Goal: Find specific page/section: Find specific page/section

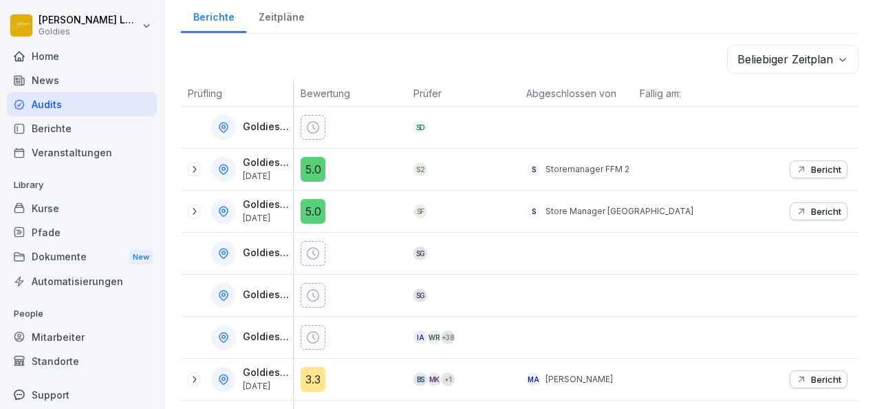
scroll to position [283, 0]
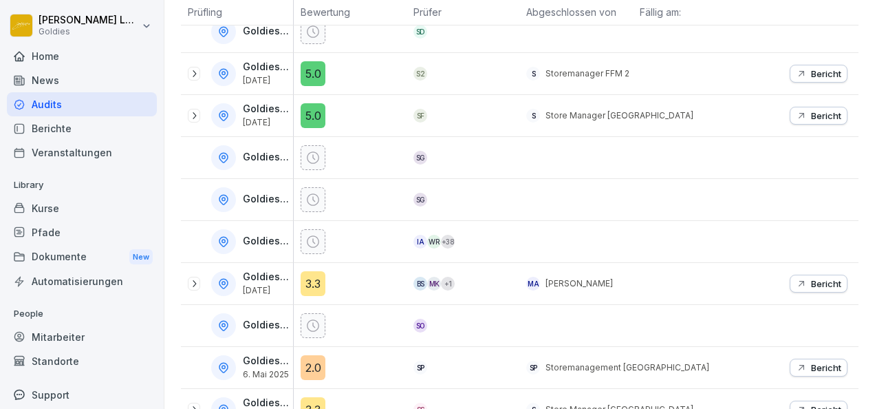
click at [811, 115] on p "Bericht" at bounding box center [826, 115] width 30 height 11
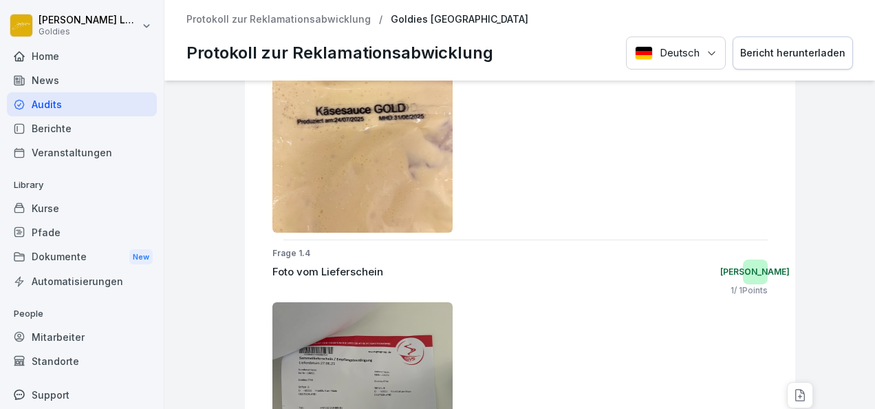
scroll to position [694, 0]
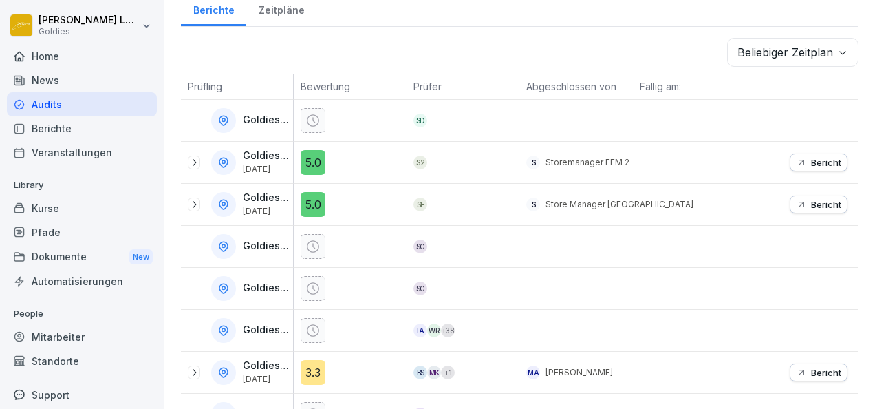
scroll to position [325, 0]
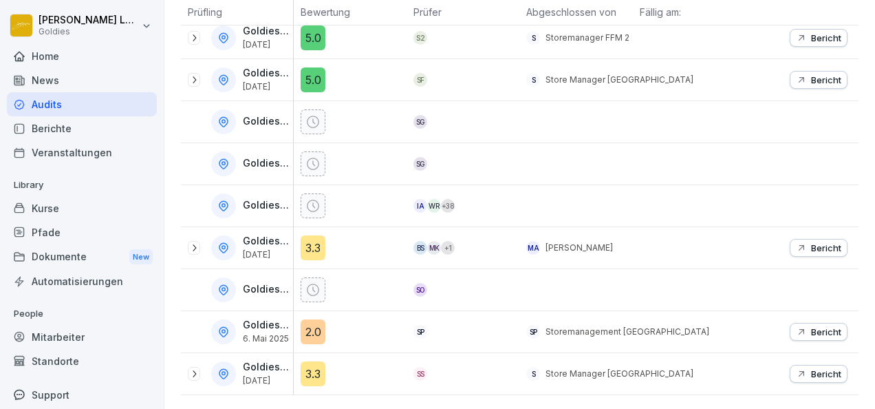
click at [796, 32] on icon "button" at bounding box center [801, 37] width 11 height 11
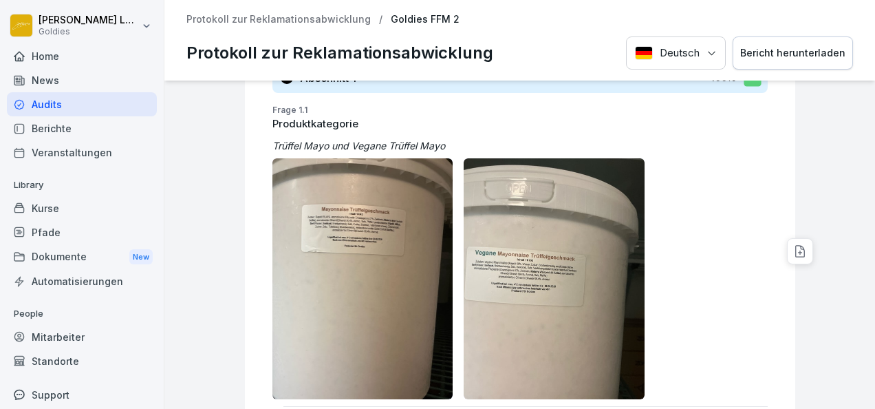
scroll to position [254, 0]
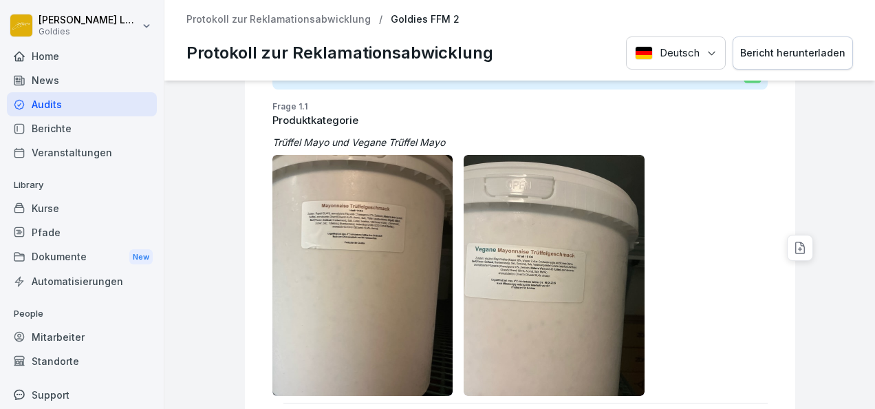
click at [348, 259] on img at bounding box center [362, 275] width 181 height 241
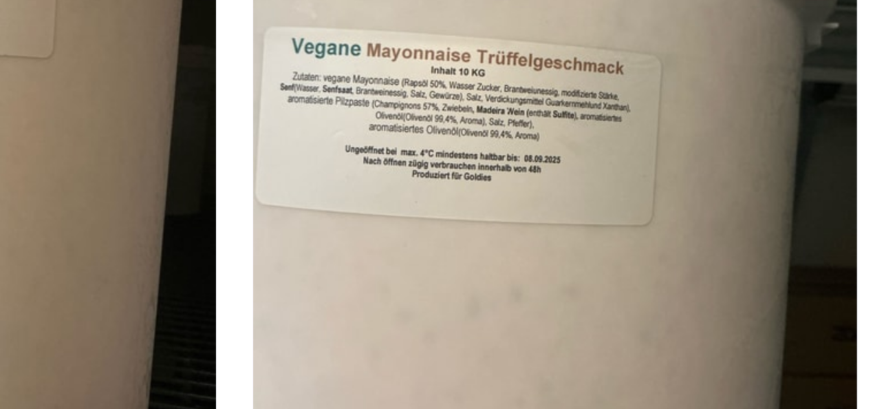
scroll to position [310, 0]
